Goal: Use online tool/utility

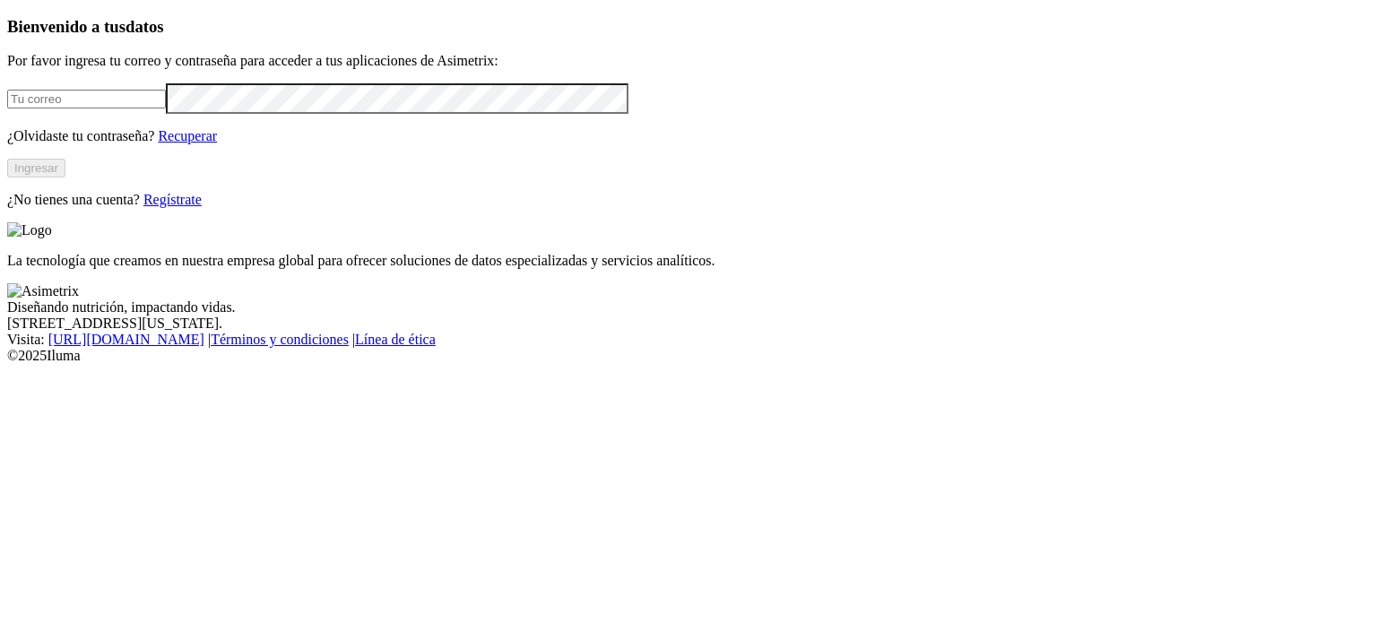
type input "[PERSON_NAME][EMAIL_ADDRESS][PERSON_NAME][DOMAIN_NAME]"
click at [65, 178] on button "Ingresar" at bounding box center [36, 168] width 58 height 19
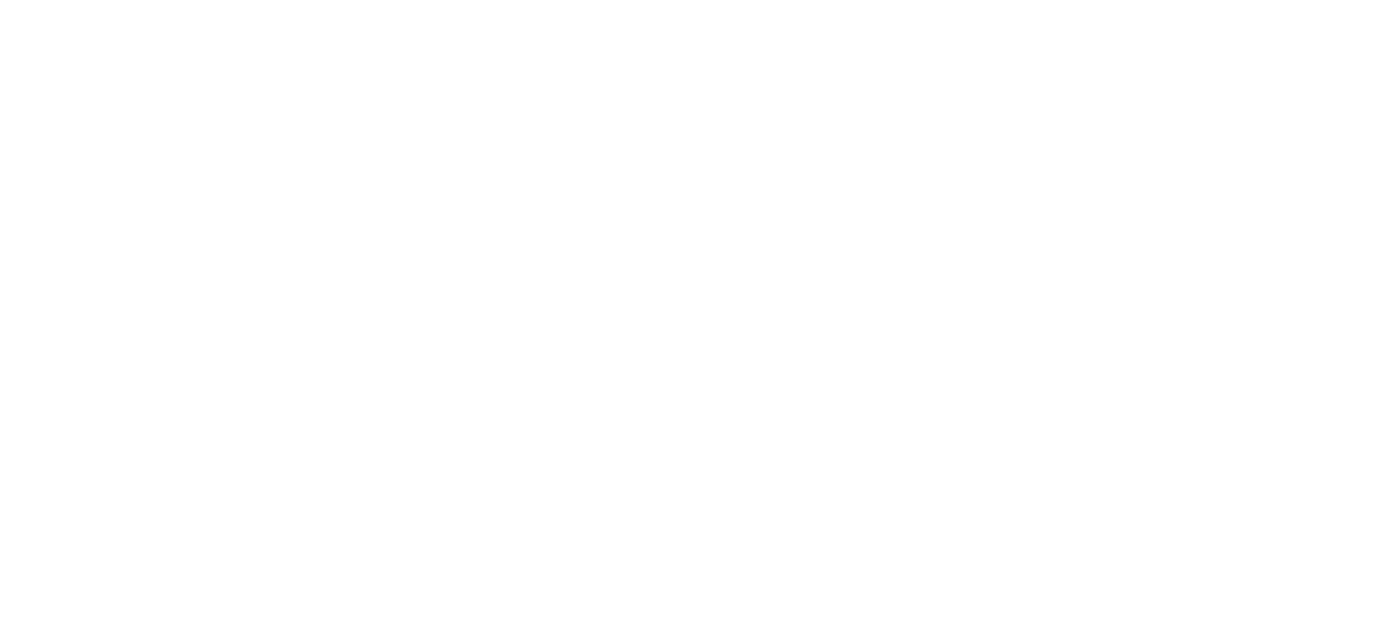
type input "PON"
